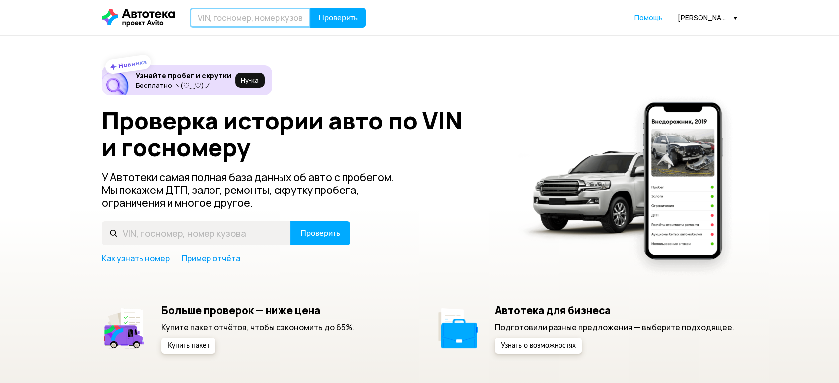
click at [250, 18] on input "text" at bounding box center [250, 18] width 121 height 20
paste input "[VEHICLE_IDENTIFICATION_NUMBER]"
type input "[VEHICLE_IDENTIFICATION_NUMBER]"
click at [339, 20] on span "Проверить" at bounding box center [338, 18] width 40 height 8
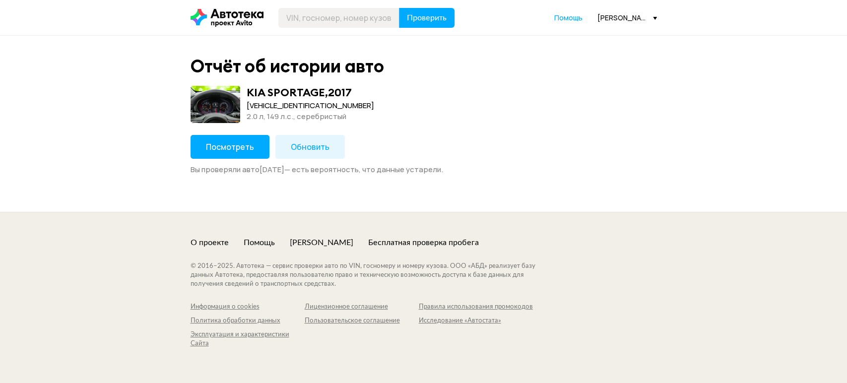
click at [247, 144] on span "Посмотреть" at bounding box center [230, 146] width 48 height 11
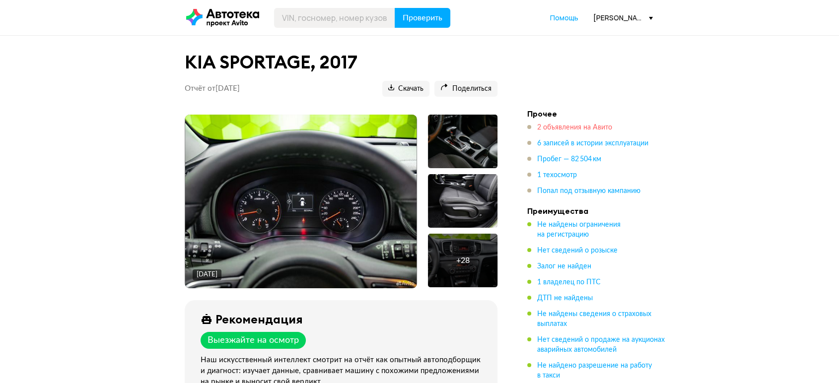
click at [560, 128] on span "2 объявления на Авито" at bounding box center [574, 127] width 75 height 7
